Goal: Task Accomplishment & Management: Manage account settings

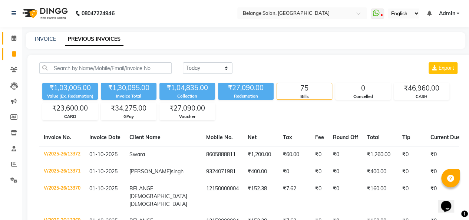
click at [13, 40] on icon at bounding box center [13, 38] width 5 height 6
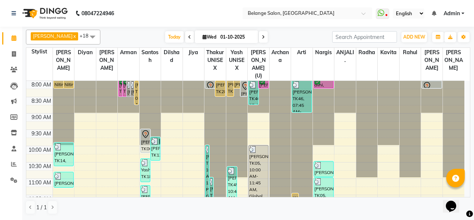
click at [259, 34] on span at bounding box center [263, 36] width 9 height 11
type input "02-10-2025"
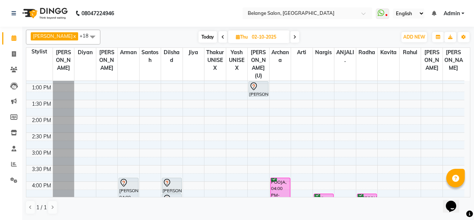
scroll to position [155, 0]
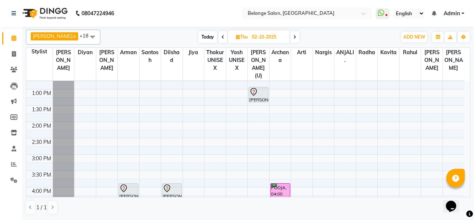
click at [90, 146] on div "8:00 AM 8:30 AM 9:00 AM 9:30 AM 10:00 AM 10:30 AM 11:00 AM 11:30 AM 12:00 PM 12…" at bounding box center [245, 170] width 438 height 489
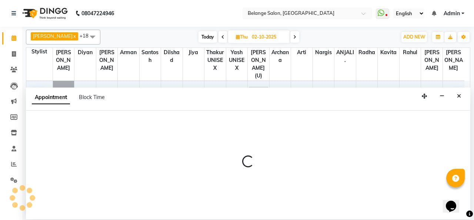
select select "91593"
select select "tentative"
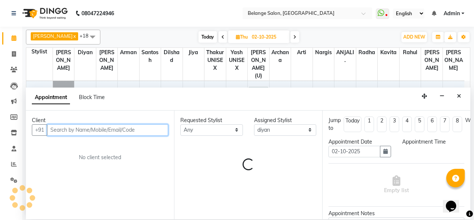
select select "900"
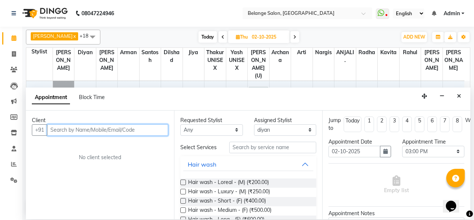
click at [76, 129] on input "text" at bounding box center [107, 129] width 121 height 11
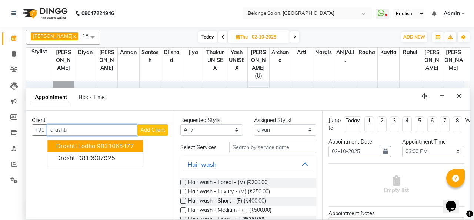
click at [80, 144] on span "drashti Lodha" at bounding box center [75, 145] width 39 height 7
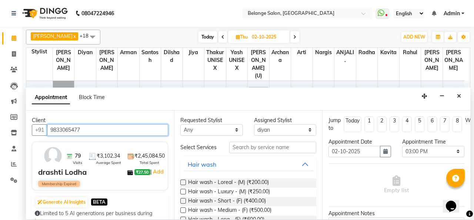
type input "9833065477"
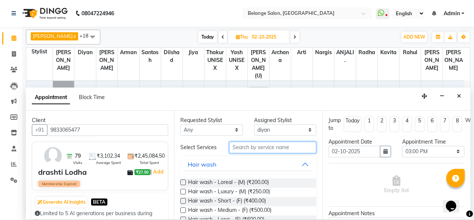
click at [258, 146] on input "text" at bounding box center [272, 147] width 87 height 11
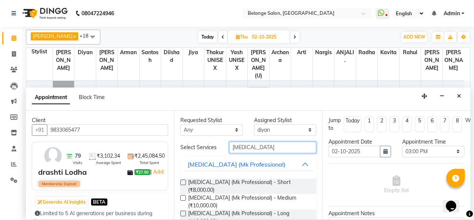
type input "[MEDICAL_DATA]"
drag, startPoint x: 183, startPoint y: 198, endPoint x: 185, endPoint y: 202, distance: 4.3
click at [185, 211] on label at bounding box center [184, 214] width 6 height 6
click at [185, 212] on input "checkbox" at bounding box center [183, 214] width 5 height 5
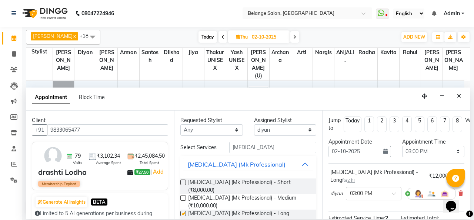
checkbox input "false"
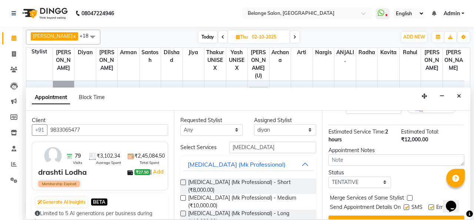
scroll to position [99, 0]
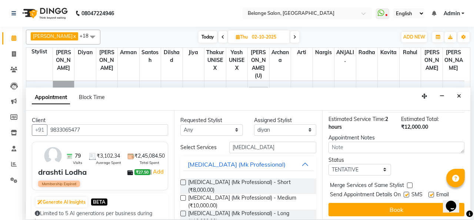
click at [395, 203] on button "Book" at bounding box center [397, 209] width 136 height 13
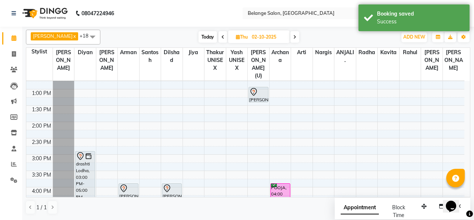
click at [250, 37] on input "02-10-2025" at bounding box center [268, 37] width 37 height 11
select select "10"
select select "2025"
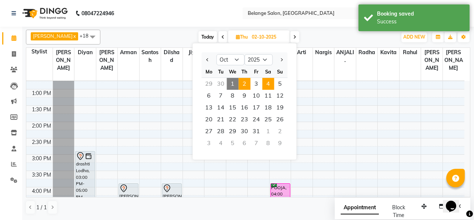
click at [268, 83] on span "4" at bounding box center [268, 84] width 12 height 12
type input "04-10-2025"
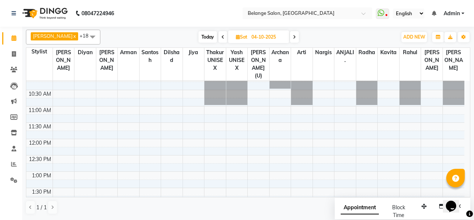
scroll to position [54, 0]
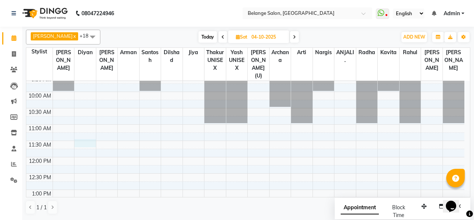
select select "91593"
select select "690"
select select "tentative"
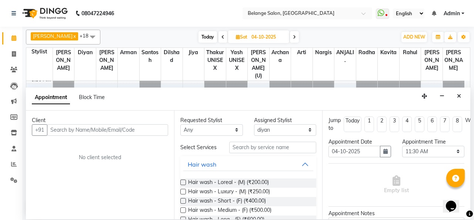
click at [82, 130] on input "text" at bounding box center [107, 129] width 121 height 11
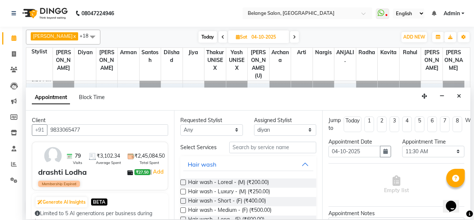
type input "9833065477"
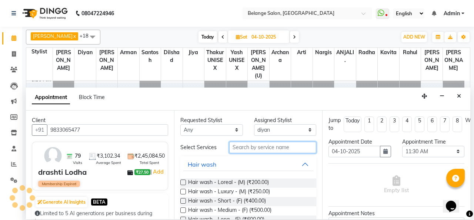
click at [246, 149] on input "text" at bounding box center [272, 147] width 87 height 11
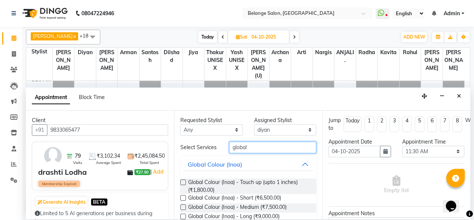
type input "global"
click at [182, 206] on label at bounding box center [184, 207] width 6 height 6
click at [182, 206] on input "checkbox" at bounding box center [183, 207] width 5 height 5
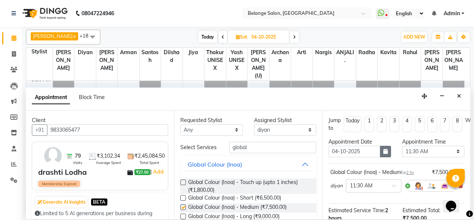
checkbox input "false"
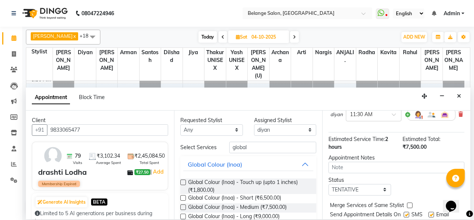
scroll to position [99, 0]
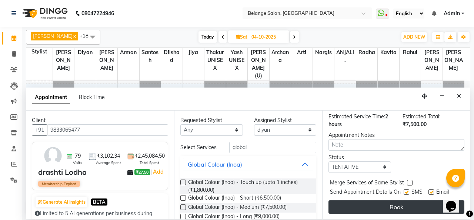
click at [386, 201] on button "Book" at bounding box center [397, 206] width 136 height 13
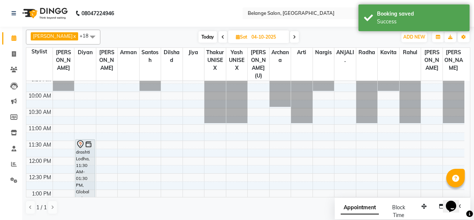
click at [85, 160] on div "drashti Lodha, 11:30 AM-01:30 PM, Global Colour (Inoa) - Medium" at bounding box center [85, 170] width 19 height 63
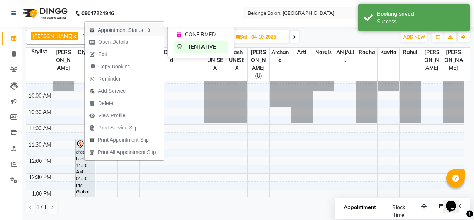
click at [122, 31] on div "Appointment Status" at bounding box center [124, 29] width 79 height 13
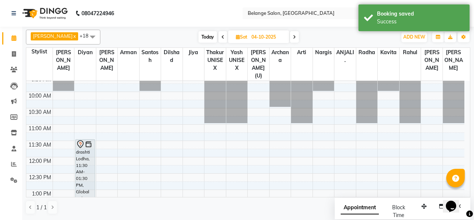
click at [80, 157] on div "drashti Lodha, 11:30 AM-01:30 PM, Global Colour (Inoa) - Medium" at bounding box center [85, 170] width 19 height 63
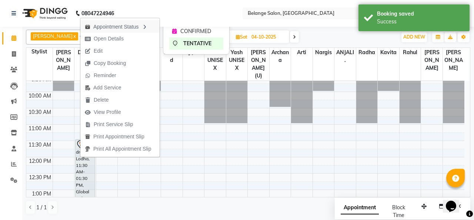
click at [127, 25] on div "Appointment Status" at bounding box center [119, 26] width 79 height 13
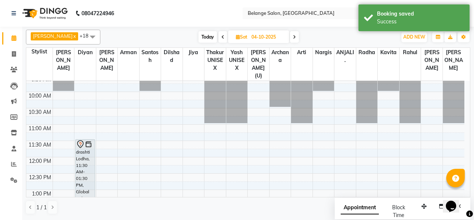
click at [88, 149] on div "drashti Lodha, 11:30 AM-01:30 PM, Global Colour (Inoa) - Medium" at bounding box center [85, 170] width 19 height 63
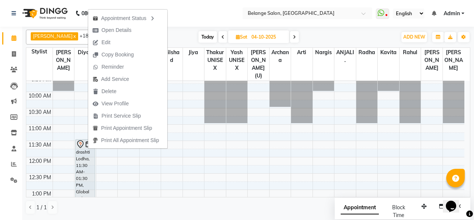
click at [83, 181] on div "drashti Lodha, 11:30 AM-01:30 PM, Global Colour (Inoa) - Medium" at bounding box center [85, 170] width 19 height 63
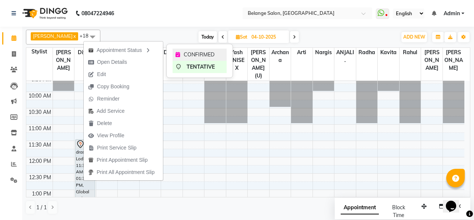
click at [190, 56] on span "CONFIRMED" at bounding box center [199, 55] width 31 height 8
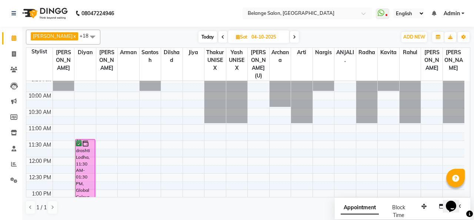
click at [200, 37] on span "Today" at bounding box center [208, 36] width 19 height 11
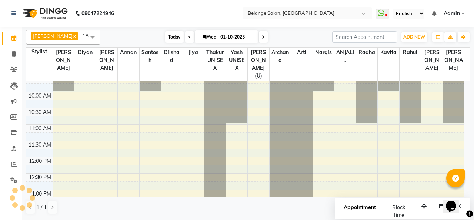
scroll to position [357, 0]
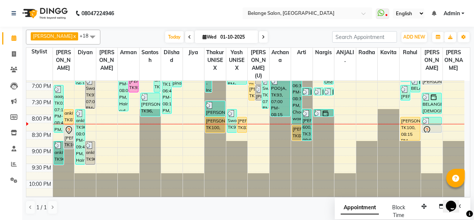
click at [262, 36] on icon at bounding box center [263, 37] width 3 height 4
type input "02-10-2025"
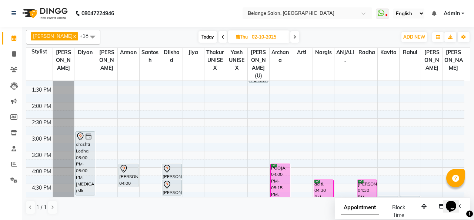
scroll to position [184, 0]
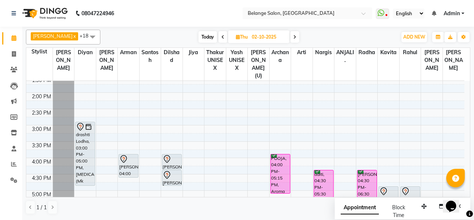
click at [82, 129] on div "drashti Lodha, 03:00 PM-05:00 PM, [MEDICAL_DATA] (Mk Professional) - Long" at bounding box center [85, 153] width 19 height 63
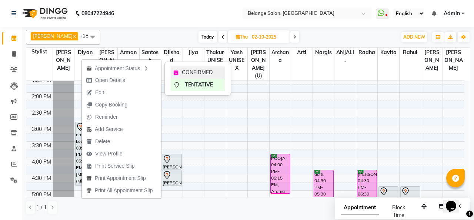
click at [187, 70] on span "CONFIRMED" at bounding box center [197, 73] width 31 height 8
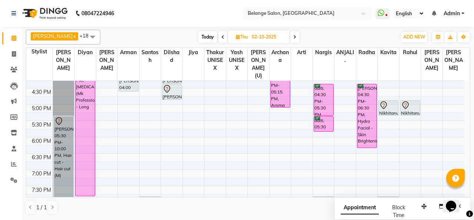
scroll to position [270, 0]
drag, startPoint x: 87, startPoint y: 176, endPoint x: 82, endPoint y: 147, distance: 29.0
click at [82, 147] on div "drashti Lodha, 03:00 PM-05:00 PM, [MEDICAL_DATA] (Mk Professional) - Long drash…" at bounding box center [85, 55] width 21 height 489
click at [88, 115] on div "drashti Lodha, 03:00 PM-07:00 PM, [MEDICAL_DATA] (Mk Professional) - Long" at bounding box center [85, 100] width 19 height 128
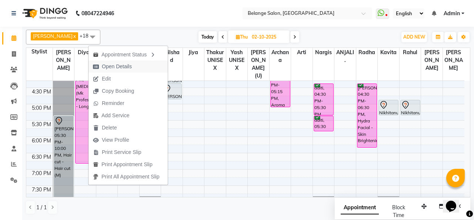
click at [124, 64] on span "Open Details" at bounding box center [117, 67] width 30 height 8
select select "6"
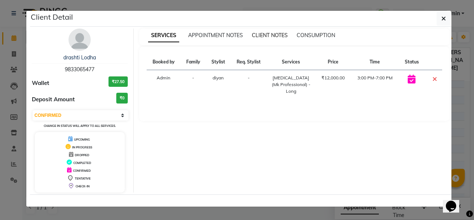
click at [270, 36] on span "CLIENT NOTES" at bounding box center [270, 35] width 36 height 7
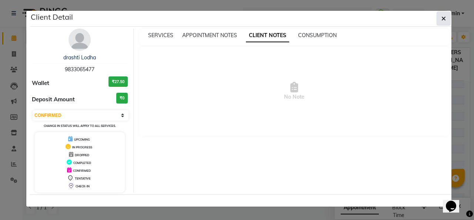
click at [441, 21] on button "button" at bounding box center [444, 18] width 14 height 14
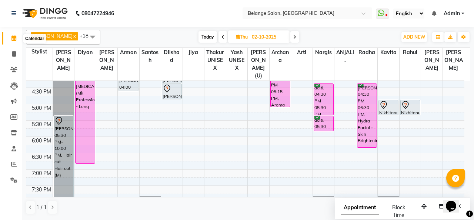
click at [13, 40] on icon at bounding box center [13, 38] width 5 height 6
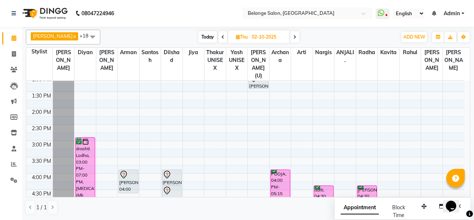
scroll to position [183, 0]
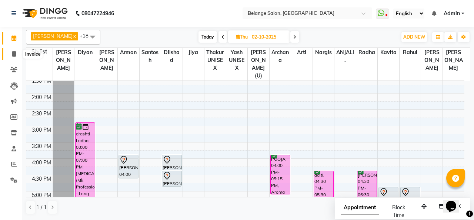
click at [13, 54] on icon at bounding box center [14, 54] width 4 height 6
select select "service"
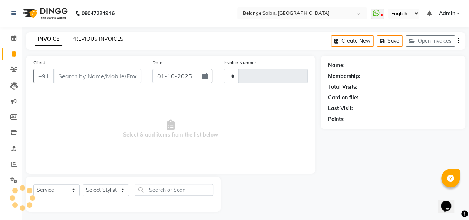
click at [87, 36] on link "PREVIOUS INVOICES" at bounding box center [97, 39] width 52 height 7
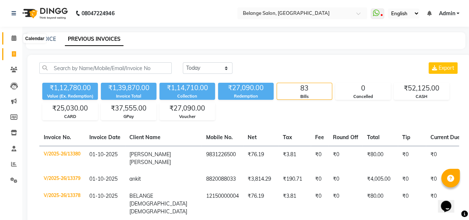
click at [14, 37] on icon at bounding box center [13, 38] width 5 height 6
